Goal: Download file/media

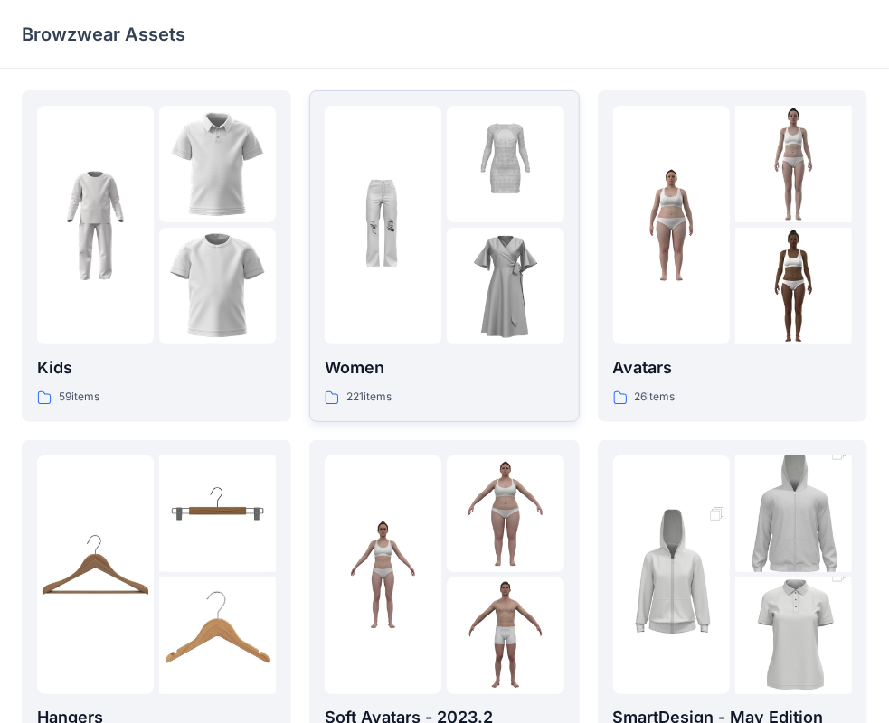
click at [458, 250] on img at bounding box center [505, 286] width 117 height 117
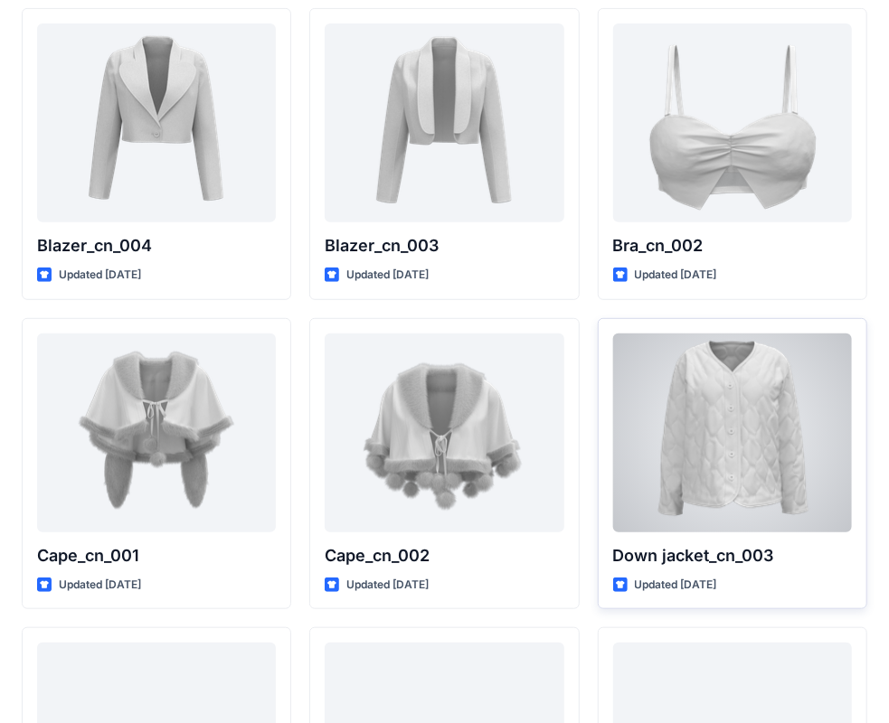
scroll to position [10925, 0]
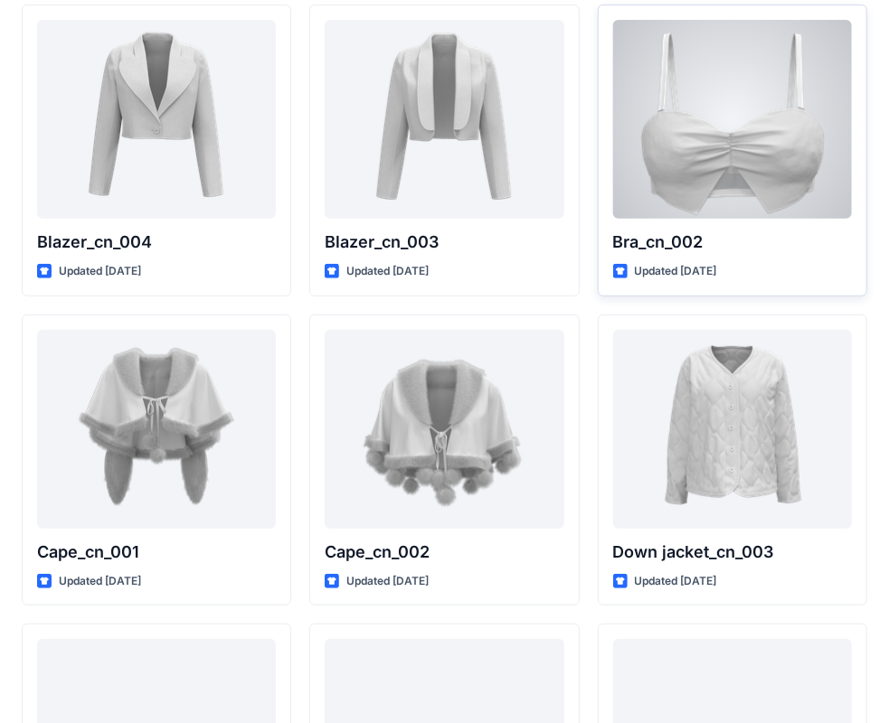
click at [703, 230] on p "Bra_cn_002" at bounding box center [732, 242] width 239 height 25
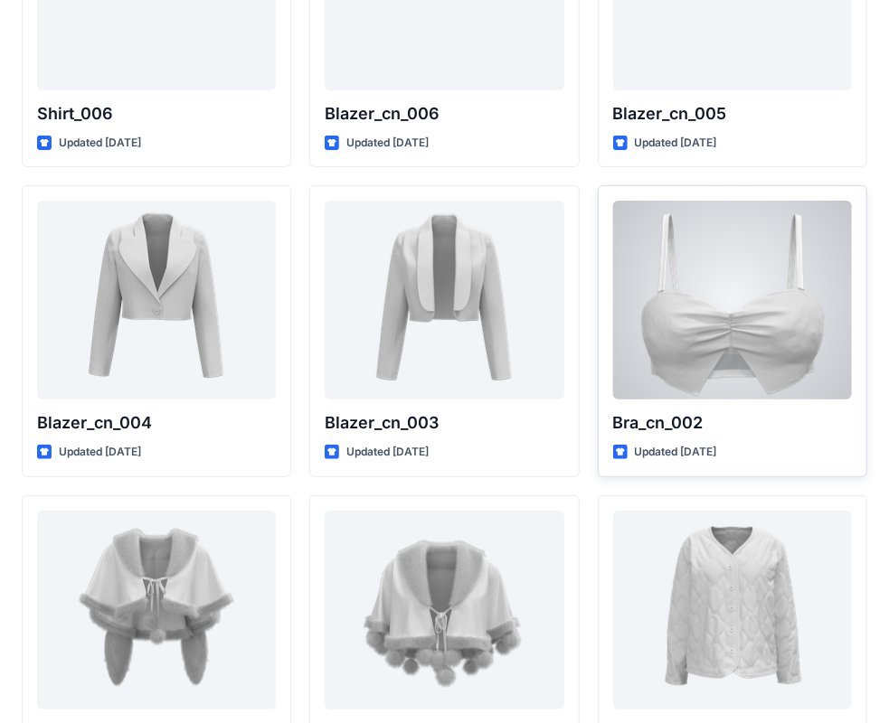
click at [738, 308] on div at bounding box center [732, 300] width 239 height 199
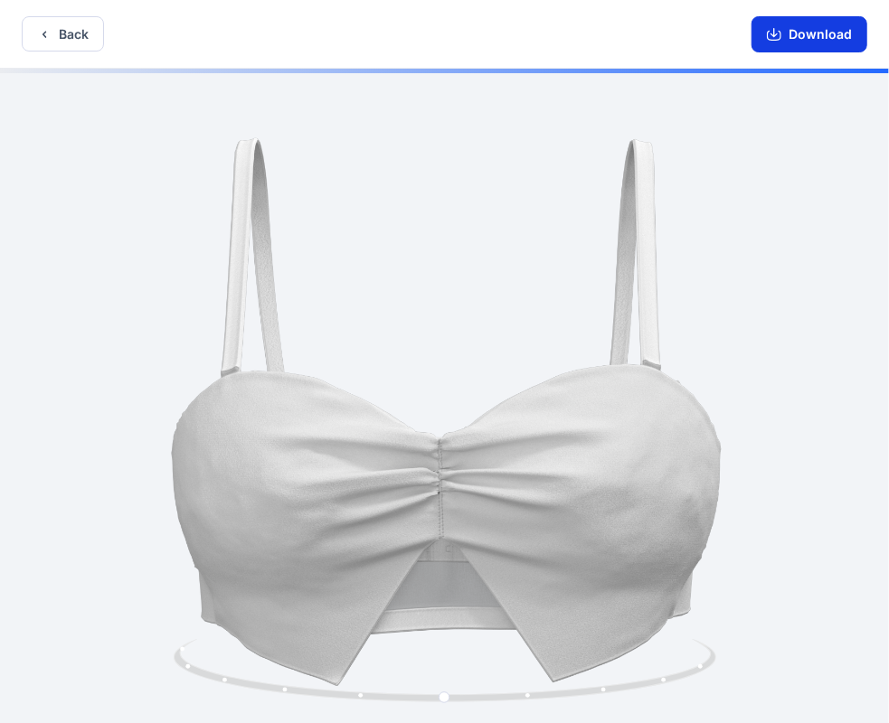
click at [801, 36] on button "Download" at bounding box center [809, 34] width 116 height 36
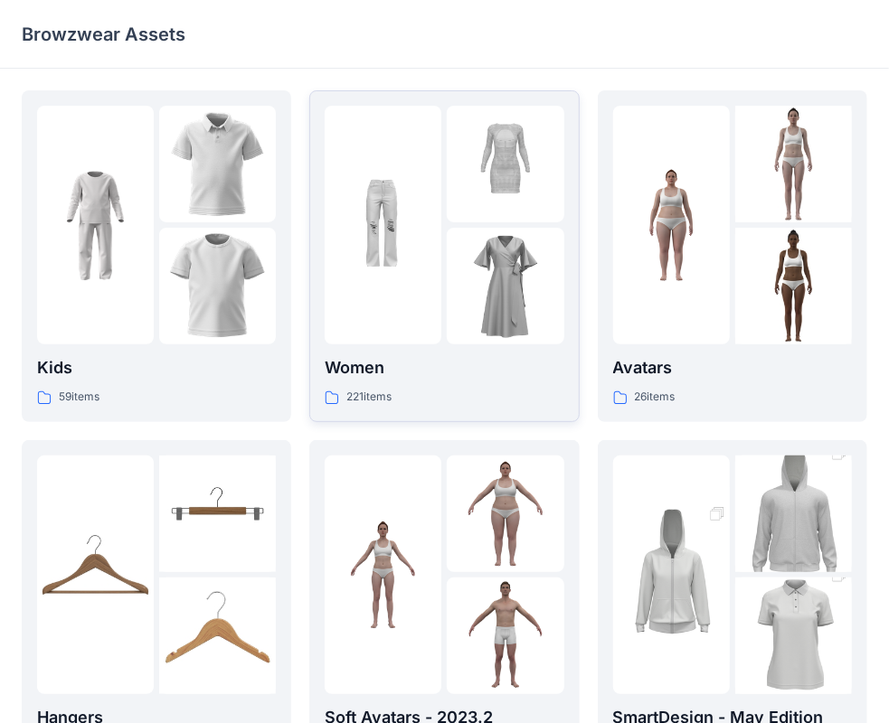
click at [457, 341] on div at bounding box center [505, 286] width 117 height 117
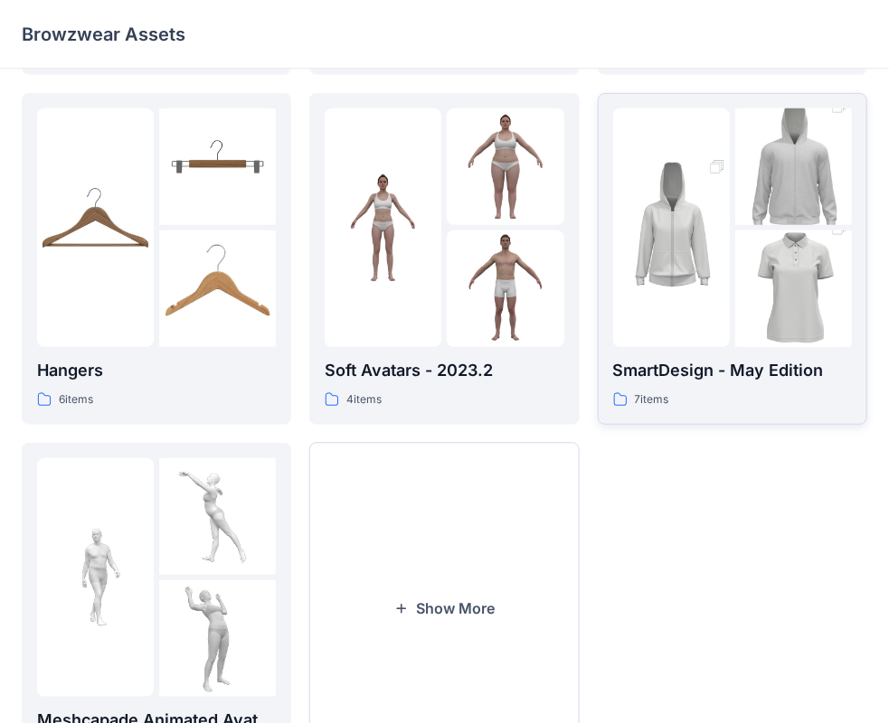
scroll to position [448, 0]
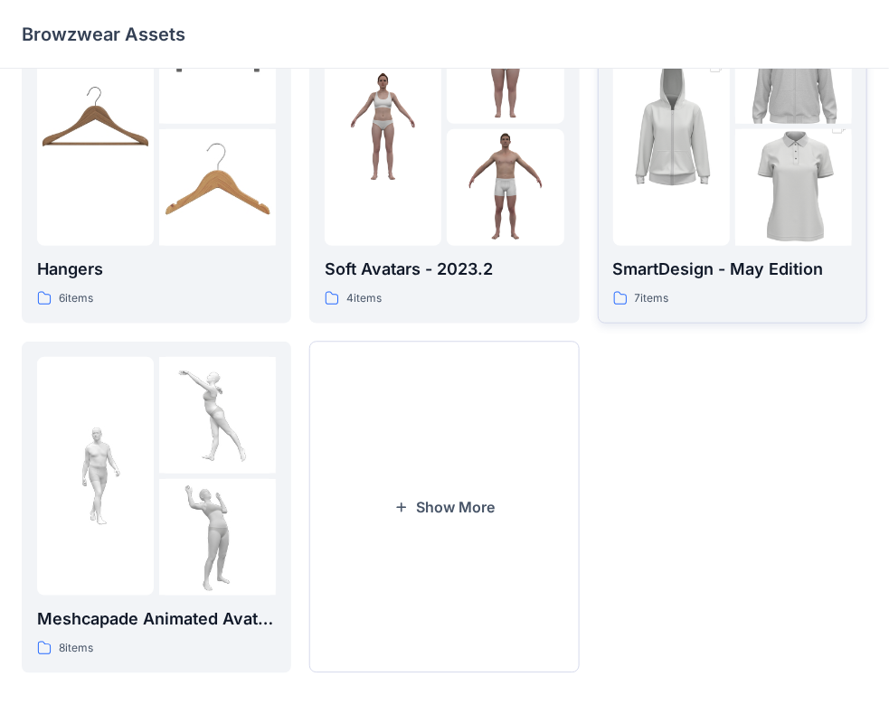
click at [746, 280] on p "SmartDesign - May Edition" at bounding box center [732, 269] width 239 height 25
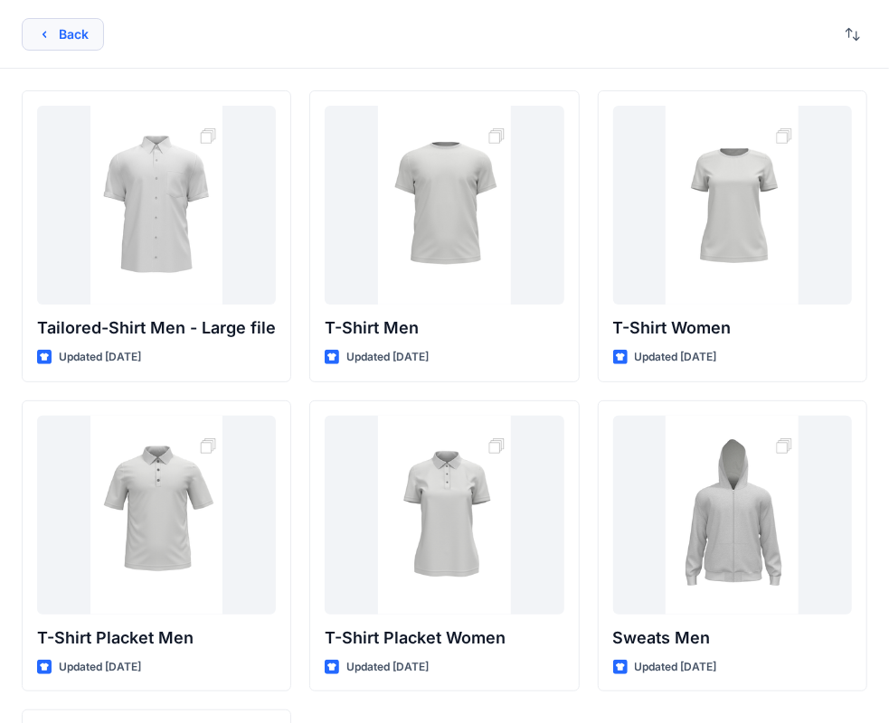
click at [81, 41] on button "Back" at bounding box center [63, 34] width 82 height 33
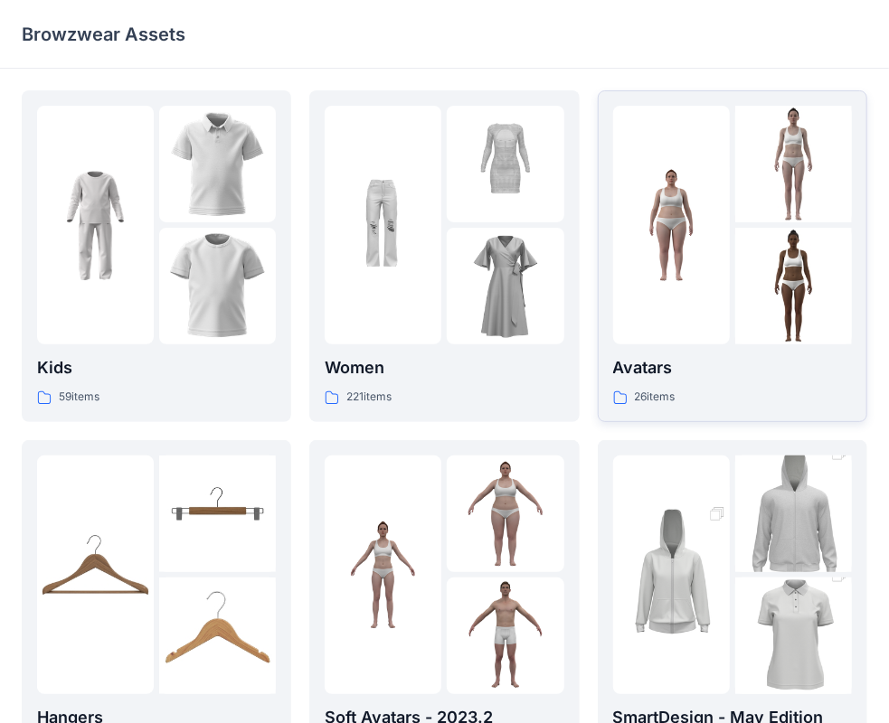
click at [739, 271] on img at bounding box center [793, 286] width 117 height 117
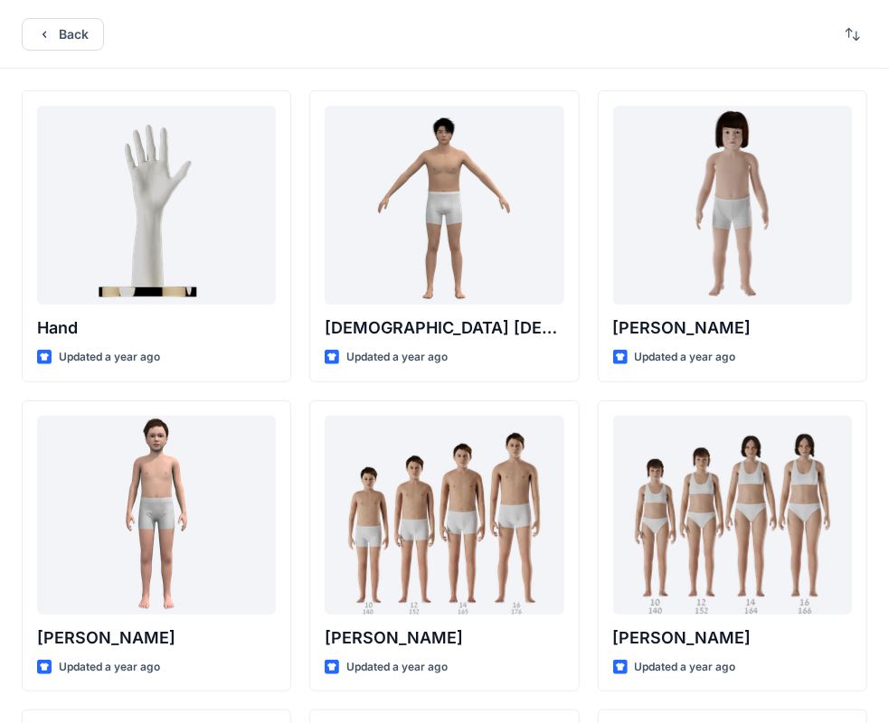
click at [89, 59] on div "Back" at bounding box center [444, 34] width 889 height 69
click at [83, 44] on button "Back" at bounding box center [63, 34] width 82 height 33
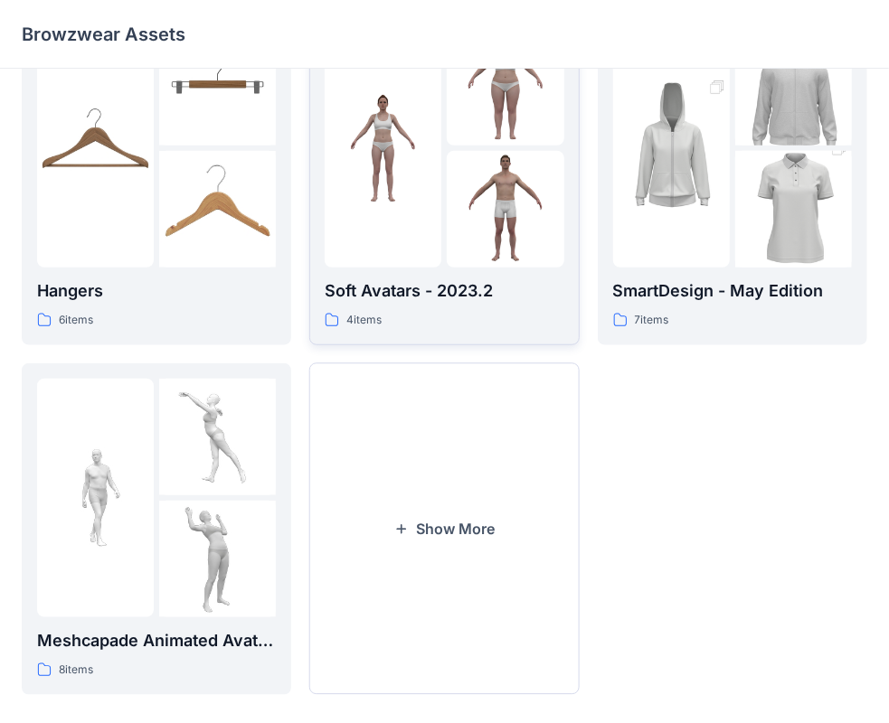
scroll to position [448, 0]
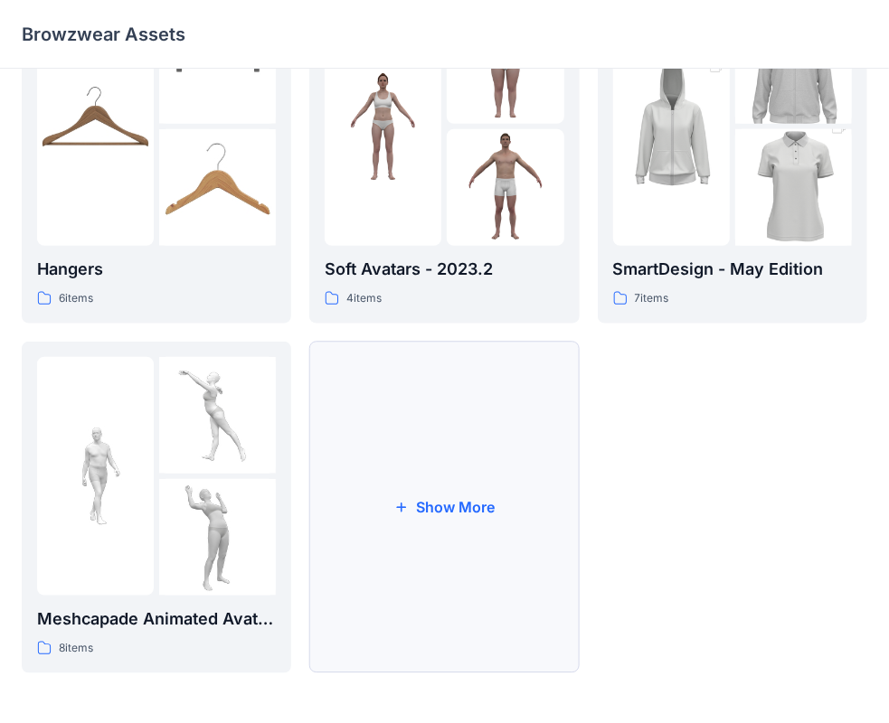
click at [421, 485] on button "Show More" at bounding box center [443, 508] width 269 height 332
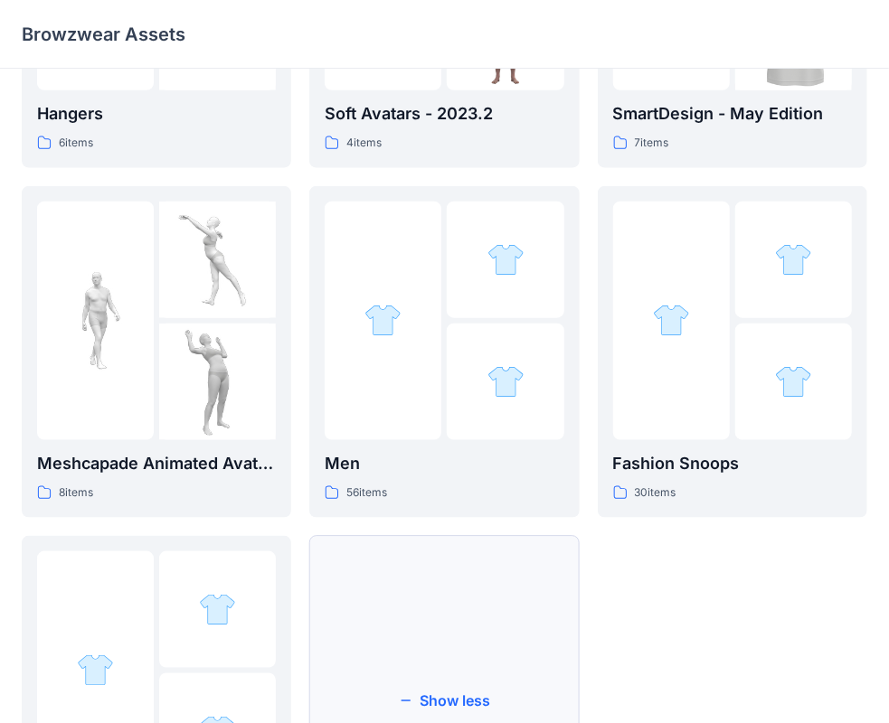
scroll to position [799, 0]
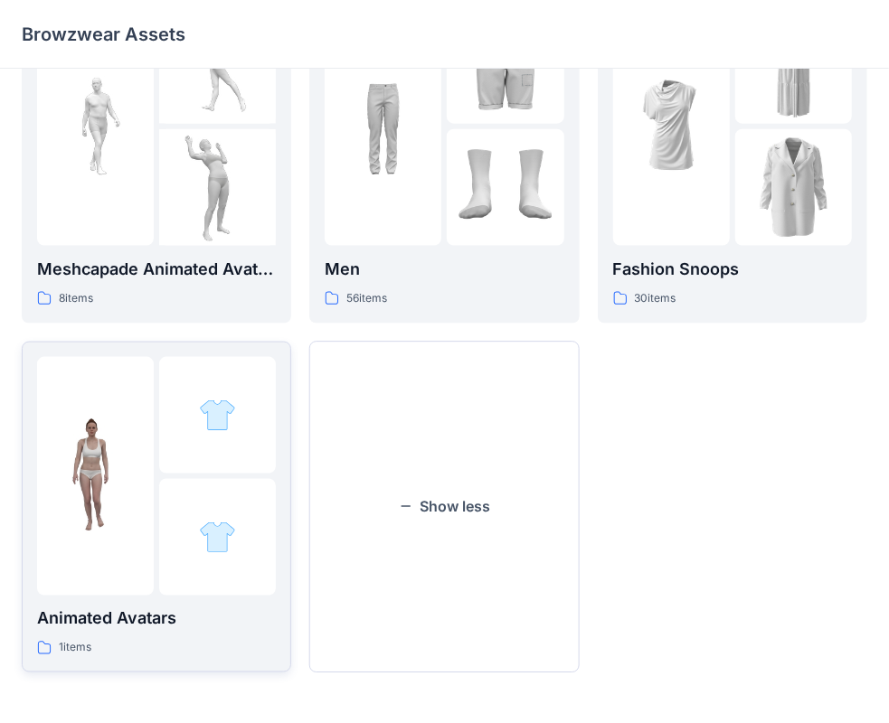
click at [125, 507] on img at bounding box center [95, 476] width 117 height 117
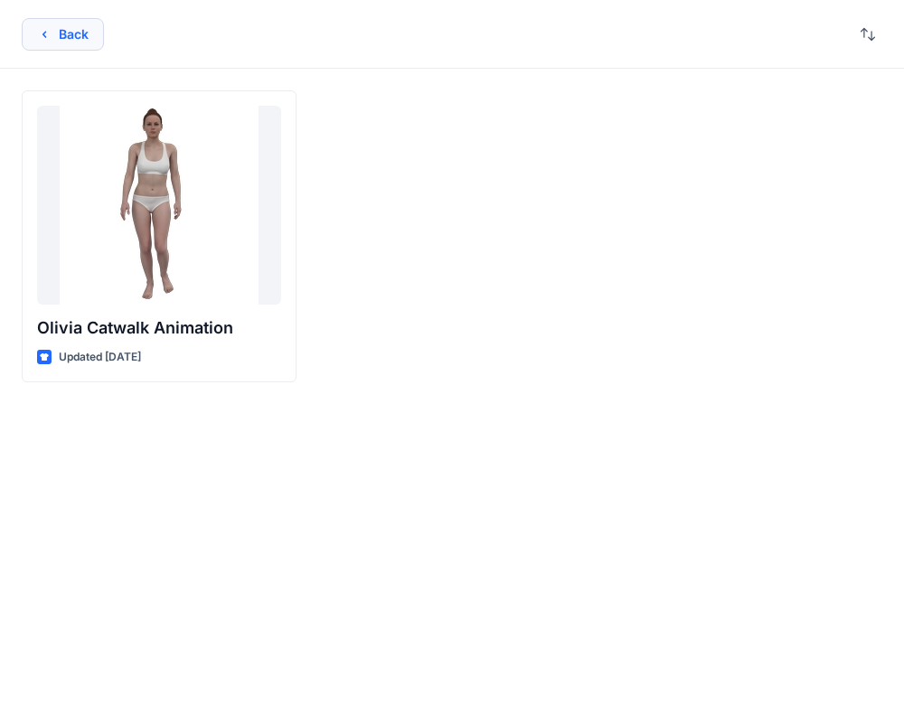
click at [76, 45] on button "Back" at bounding box center [63, 34] width 82 height 33
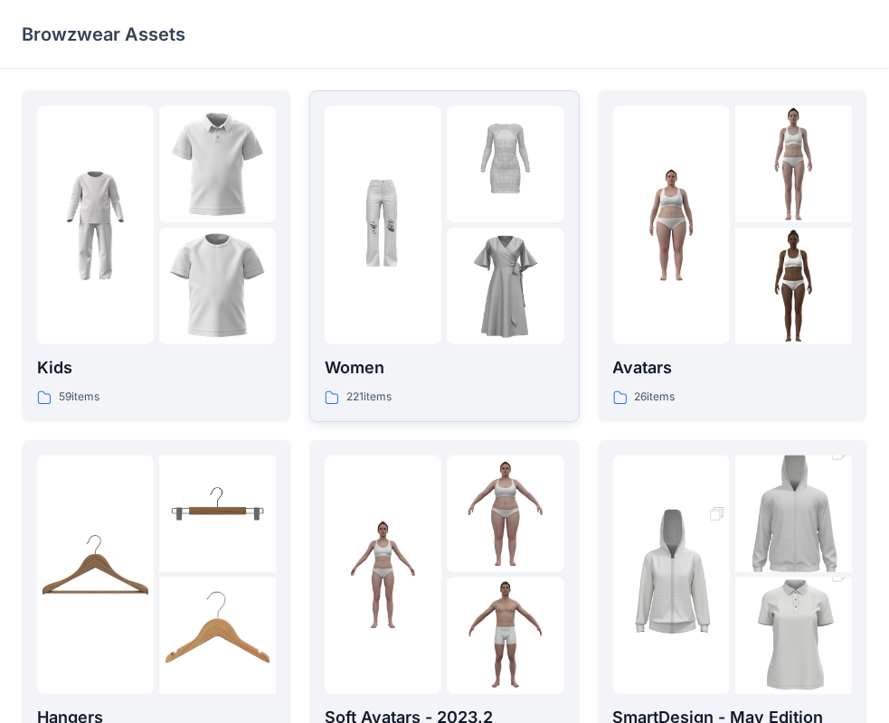
click at [448, 338] on img at bounding box center [505, 286] width 117 height 117
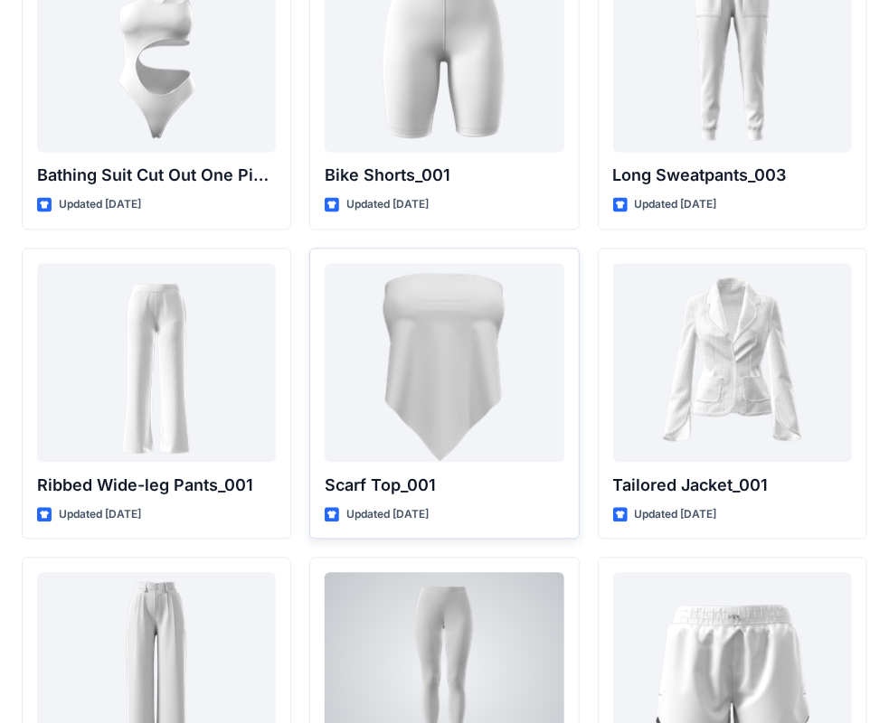
scroll to position [19940, 0]
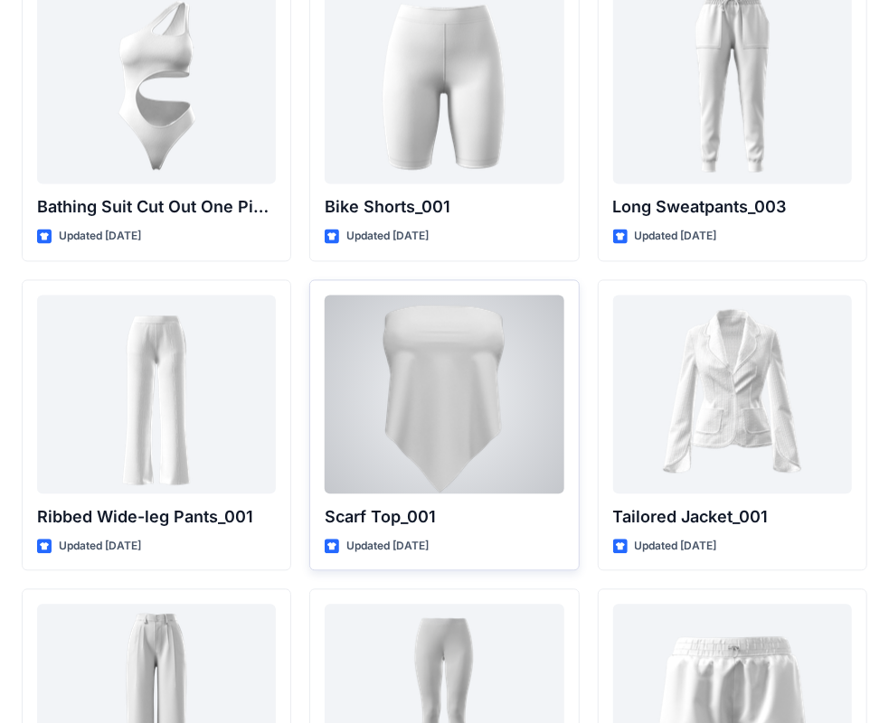
click at [421, 460] on div "Scarf Top_001 Updated 2 years ago" at bounding box center [443, 426] width 269 height 292
click at [418, 505] on p "Scarf Top_001" at bounding box center [444, 517] width 239 height 25
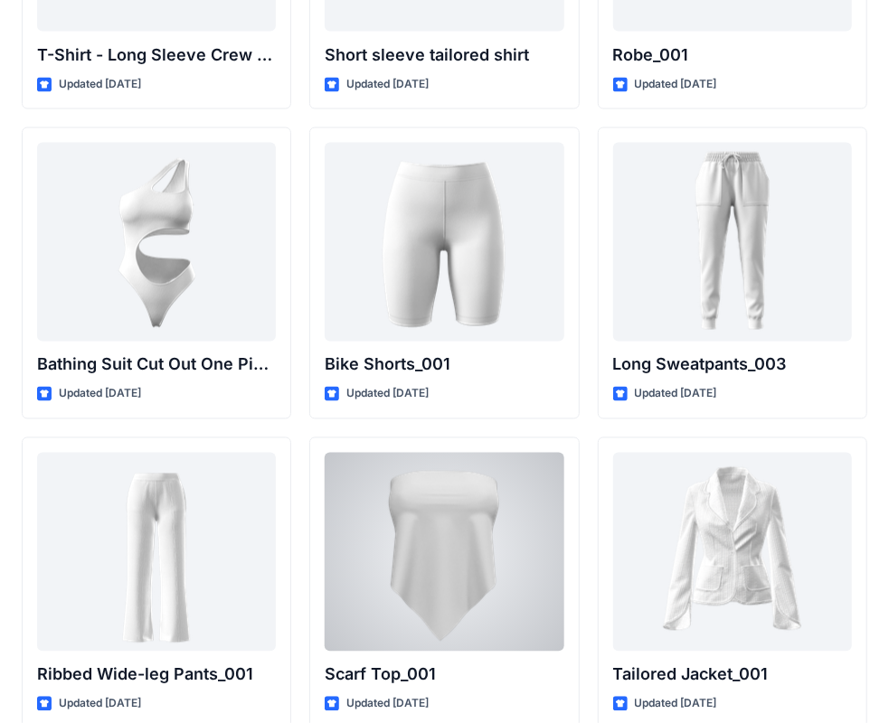
scroll to position [19759, 0]
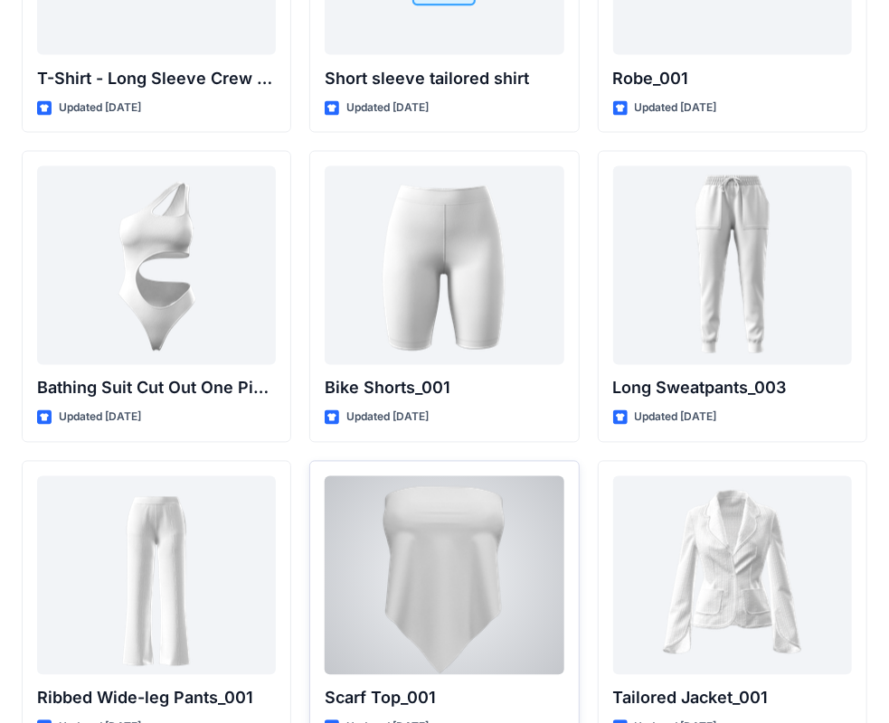
click at [441, 461] on div "Scarf Top_001 Updated 2 years ago" at bounding box center [443, 607] width 269 height 292
click at [450, 476] on div at bounding box center [444, 575] width 239 height 199
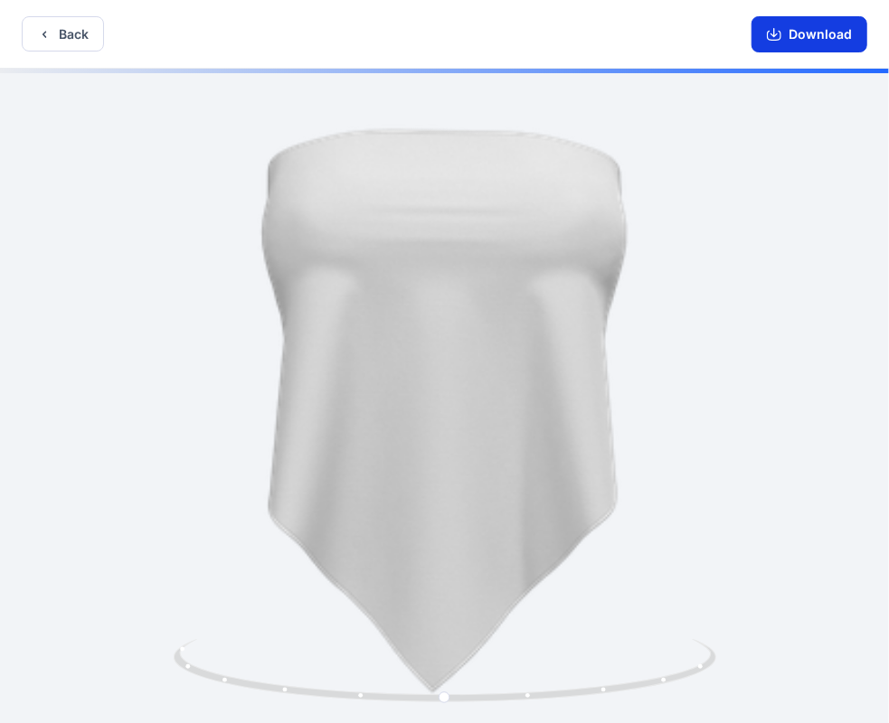
click at [814, 38] on button "Download" at bounding box center [809, 34] width 116 height 36
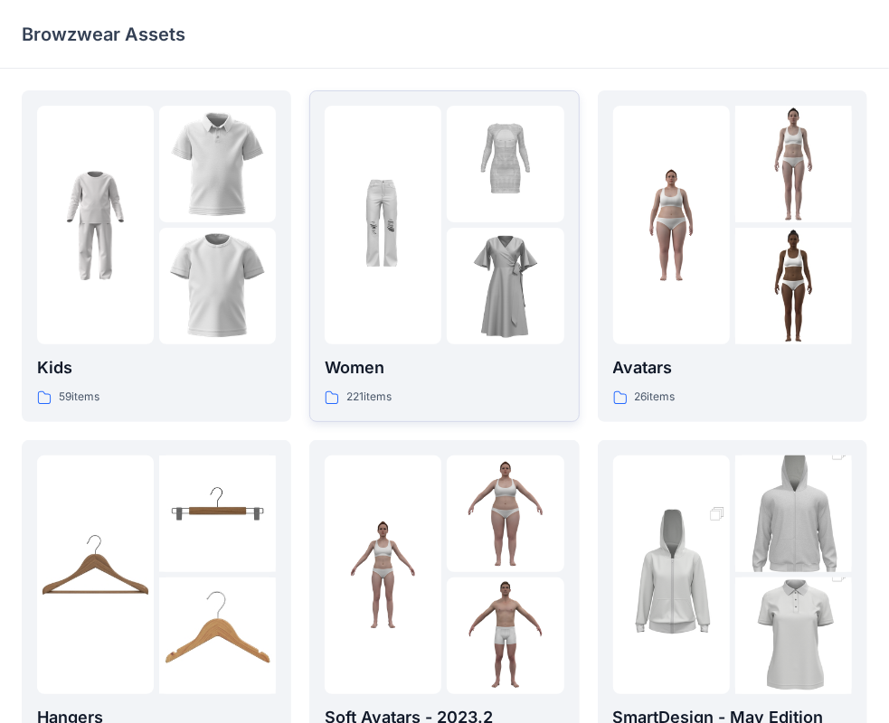
click at [504, 244] on img at bounding box center [505, 286] width 117 height 117
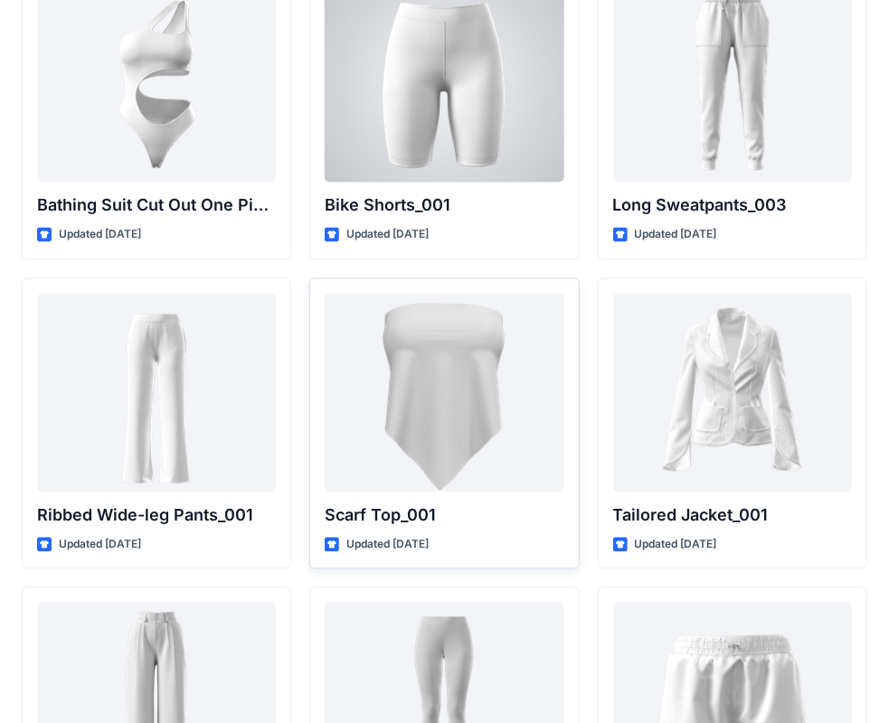
scroll to position [20030, 0]
